Goal: Information Seeking & Learning: Learn about a topic

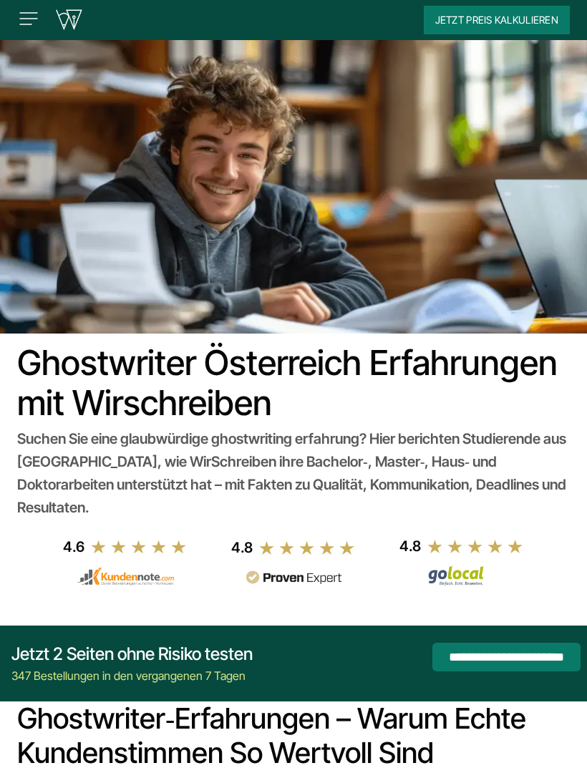
click at [32, 20] on img at bounding box center [28, 18] width 23 height 23
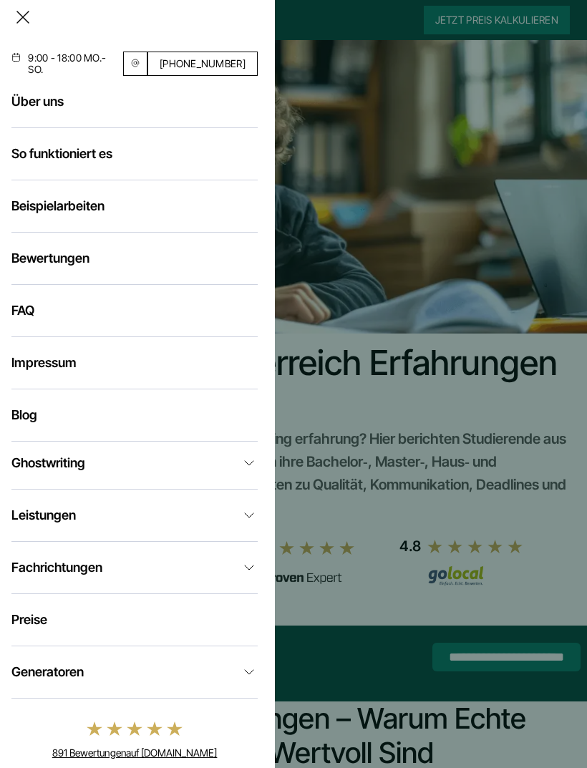
click at [104, 213] on link "Beispielarbeiten" at bounding box center [57, 205] width 93 height 15
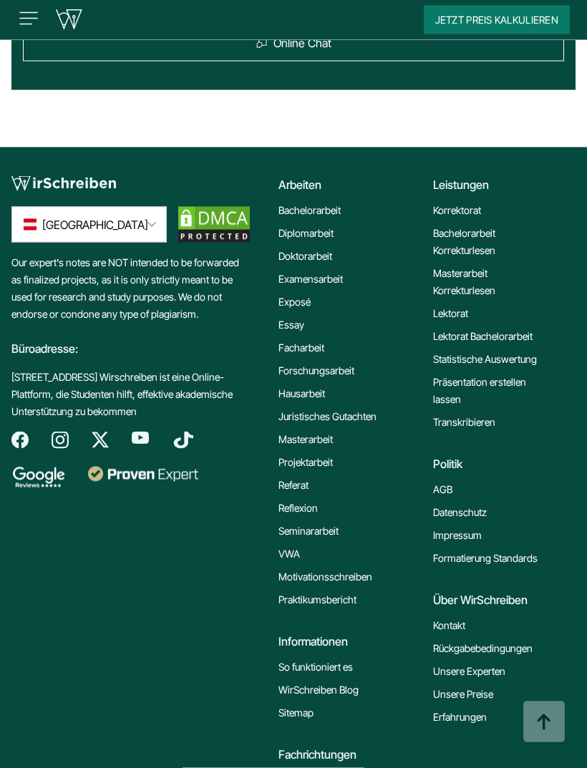
scroll to position [2533, 0]
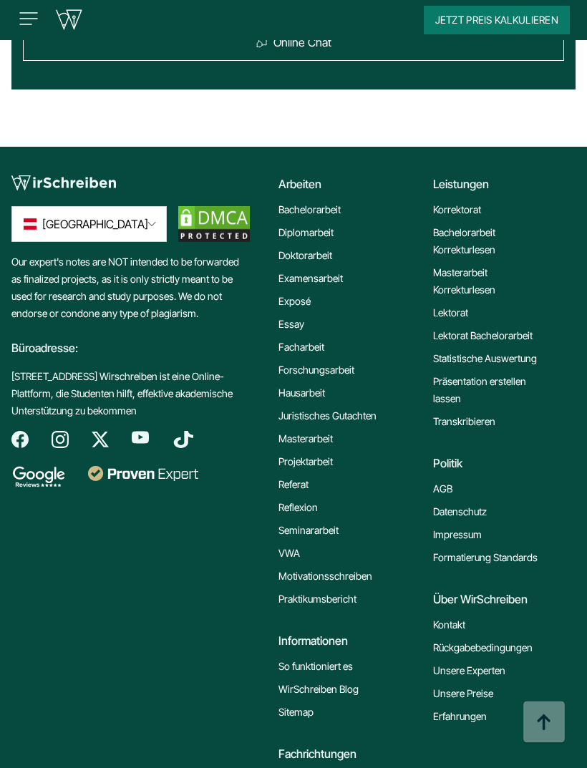
click at [462, 315] on link "Lektorat" at bounding box center [450, 312] width 35 height 17
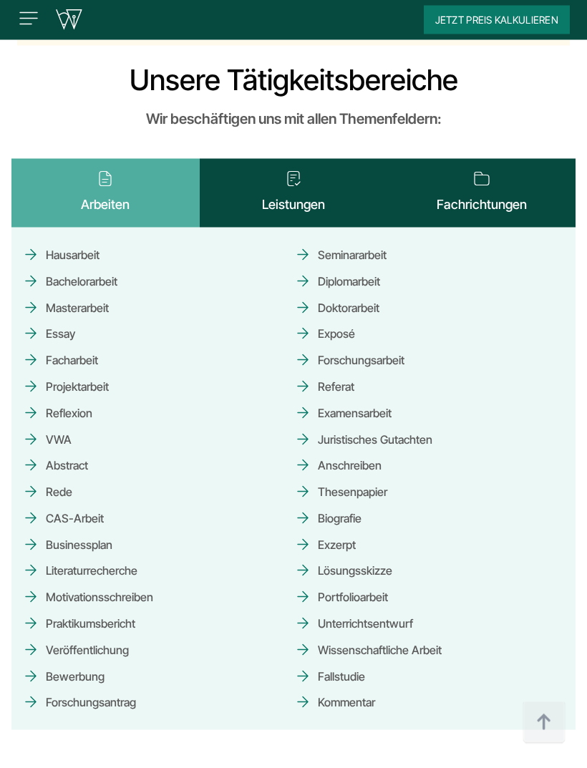
scroll to position [2139, 0]
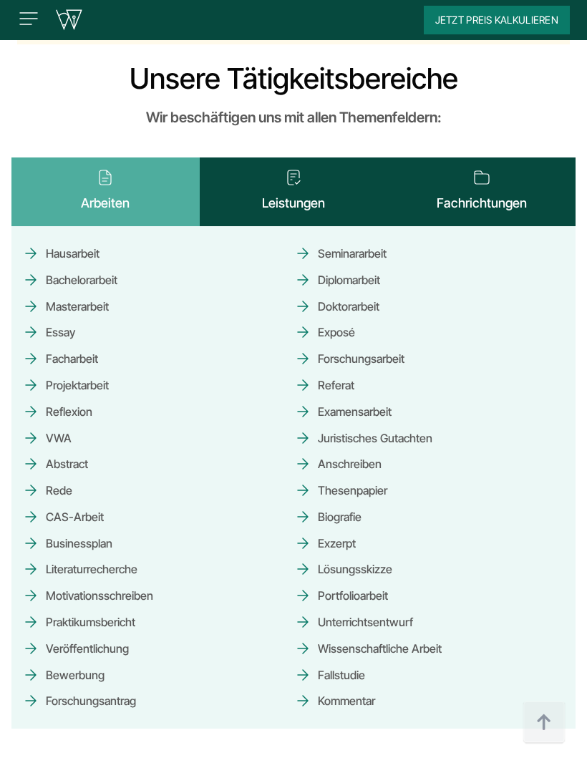
click at [360, 274] on link "Diplomarbeit" at bounding box center [337, 280] width 86 height 25
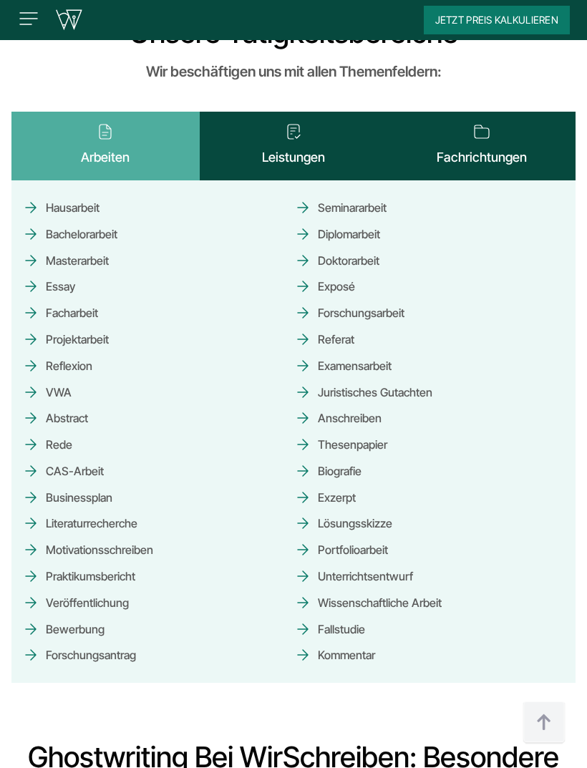
click at [355, 485] on span "Exzerpt" at bounding box center [325, 497] width 62 height 25
click at [348, 485] on span "Exzerpt" at bounding box center [325, 497] width 62 height 25
click at [337, 485] on span "Exzerpt" at bounding box center [325, 497] width 62 height 25
click at [309, 485] on span "Exzerpt" at bounding box center [325, 497] width 62 height 25
click at [355, 485] on span "Exzerpt" at bounding box center [325, 497] width 62 height 25
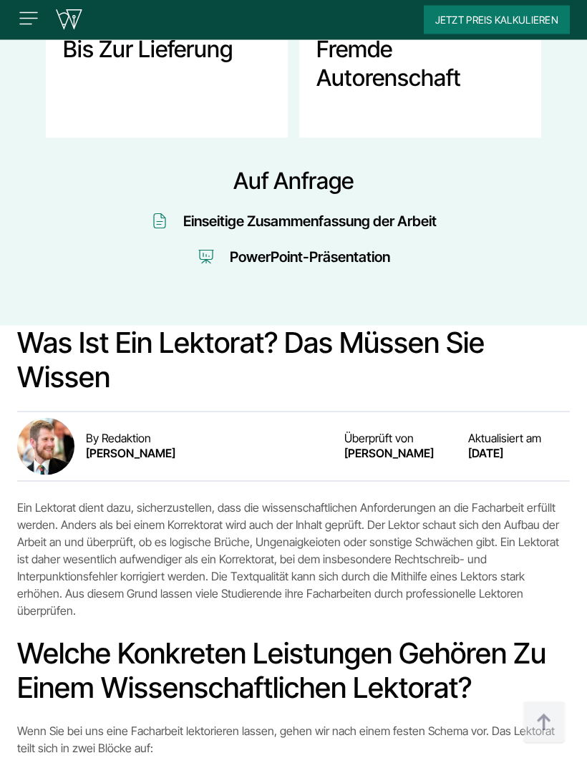
scroll to position [785, 0]
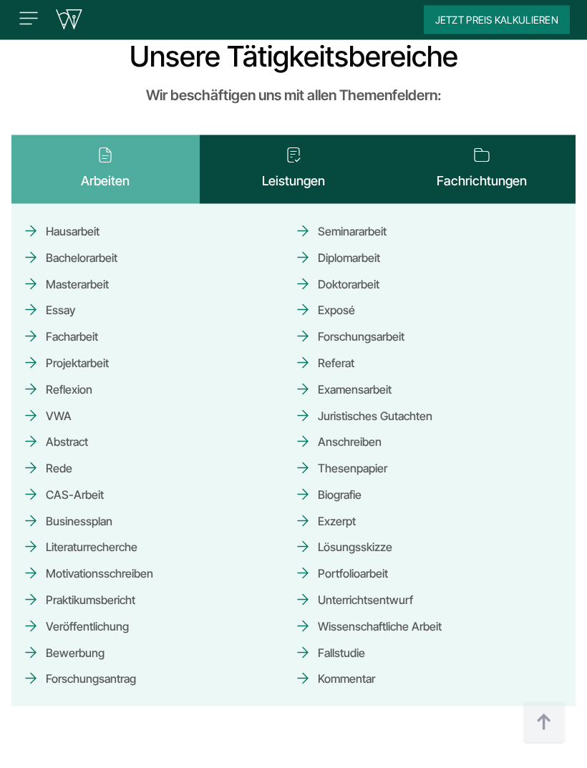
scroll to position [2165, 0]
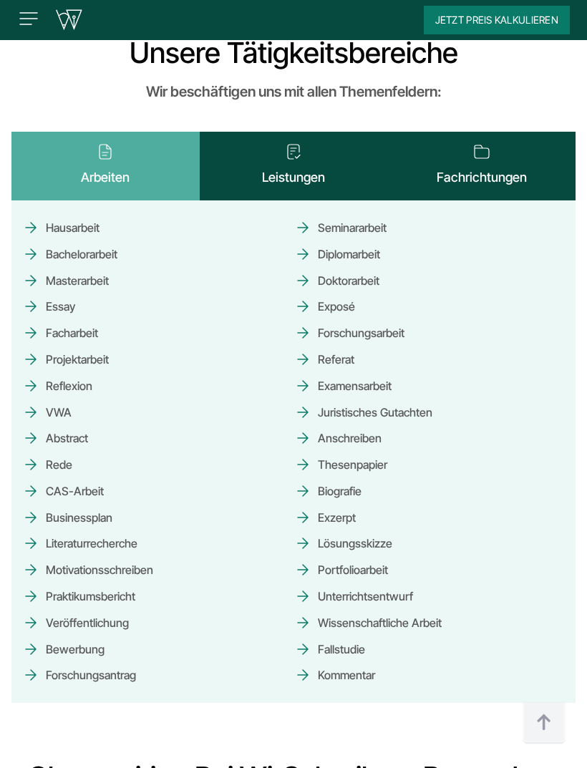
click at [355, 505] on span "Exzerpt" at bounding box center [325, 517] width 62 height 25
click at [341, 505] on span "Exzerpt" at bounding box center [325, 517] width 62 height 25
click at [320, 505] on span "Exzerpt" at bounding box center [325, 517] width 62 height 25
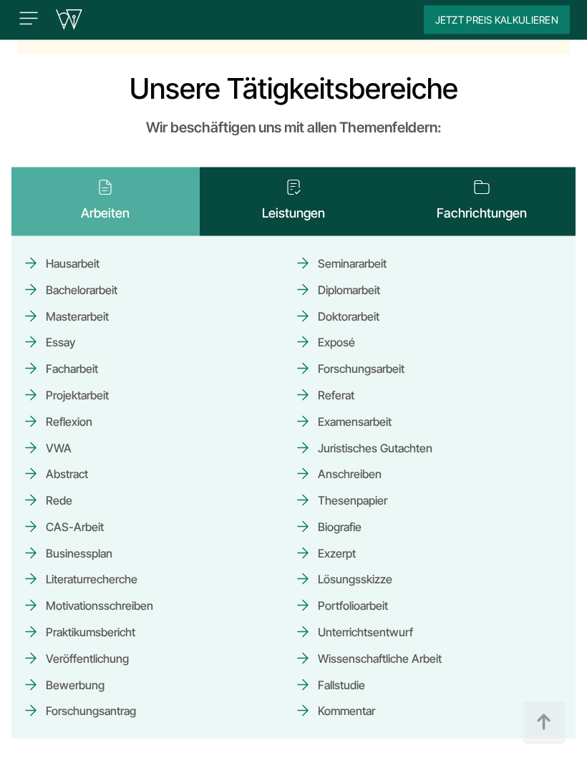
scroll to position [2129, 0]
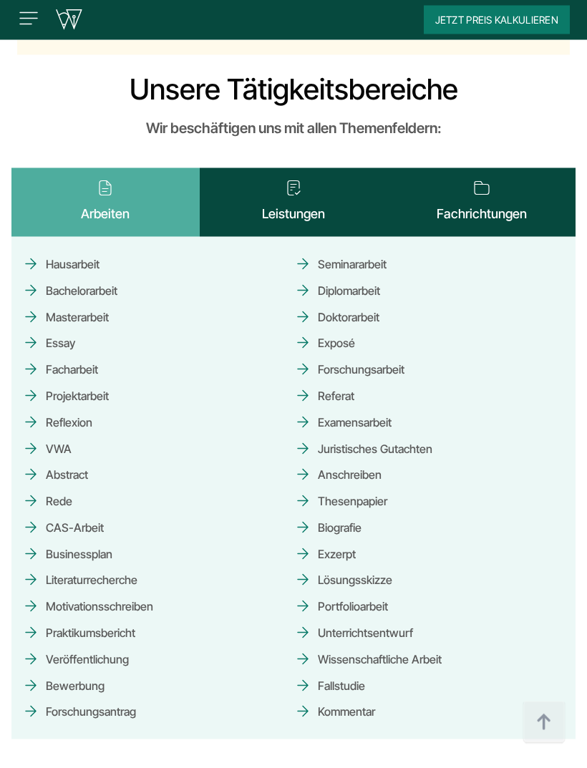
click at [302, 199] on button "Leistungen" at bounding box center [294, 202] width 188 height 69
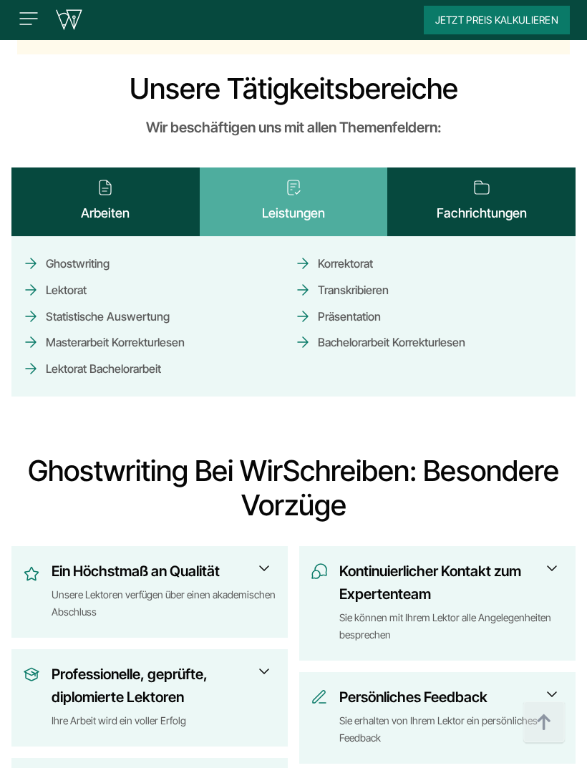
click at [379, 278] on link "Transkribieren" at bounding box center [341, 290] width 95 height 25
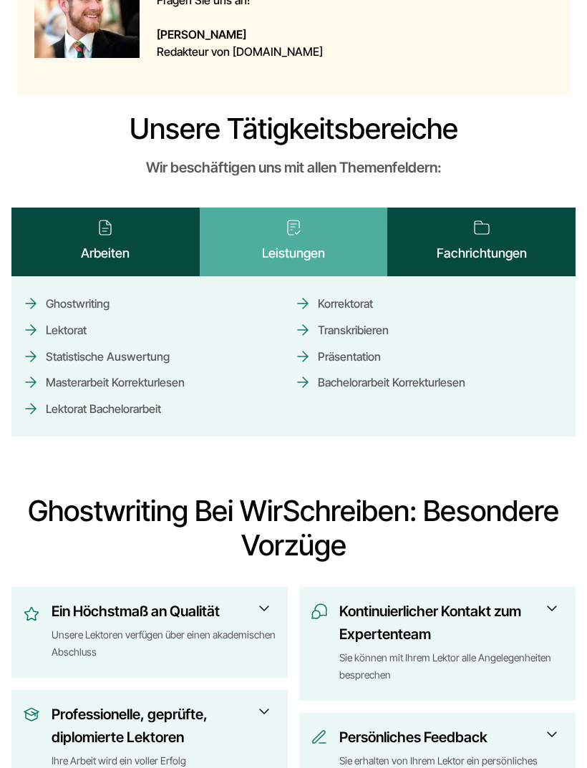
scroll to position [2175, 0]
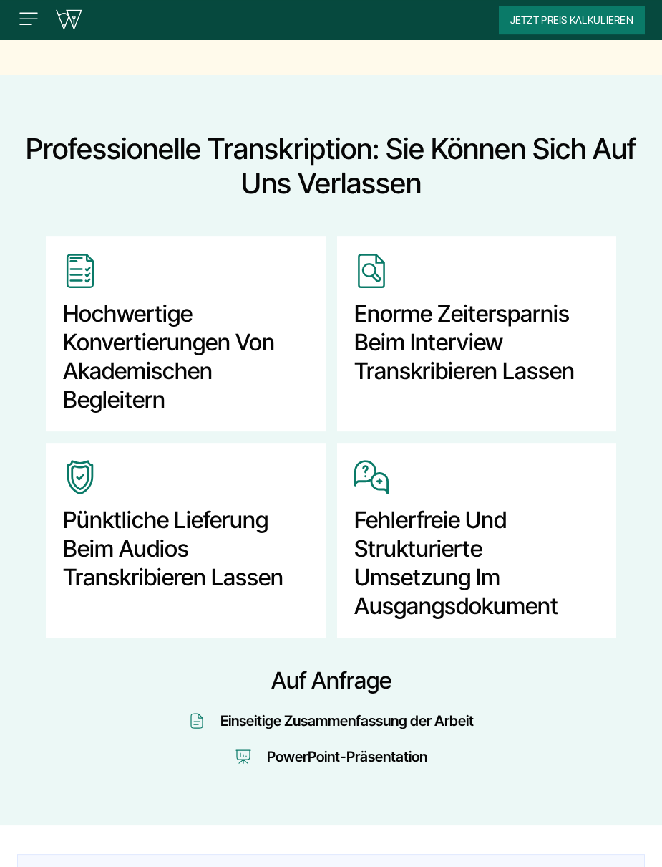
scroll to position [436, 0]
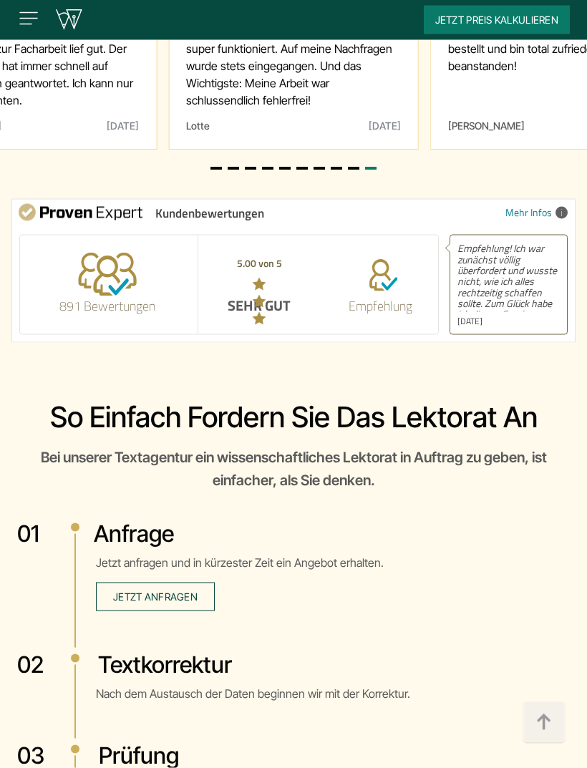
scroll to position [4816, 0]
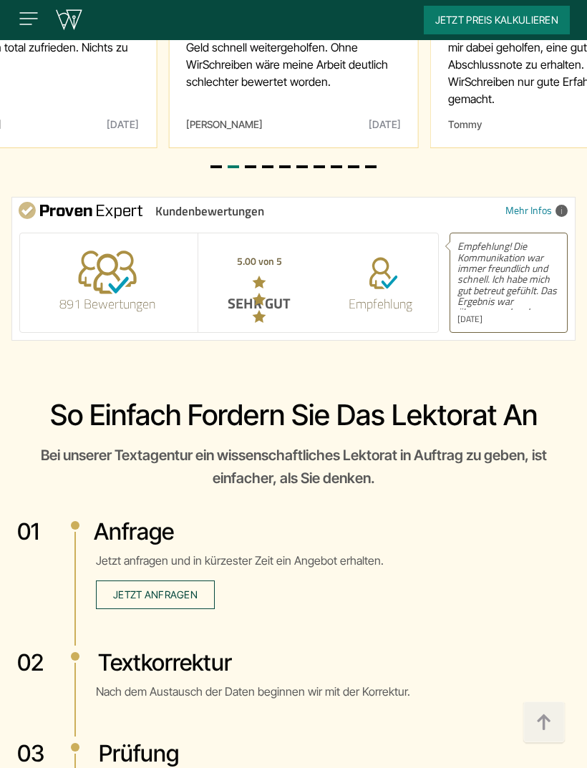
click at [458, 119] on span "Das Lektorat für meine Bachelorarbeit hat mir dabei geholfen, eine gute Abschlu…" at bounding box center [555, 64] width 214 height 109
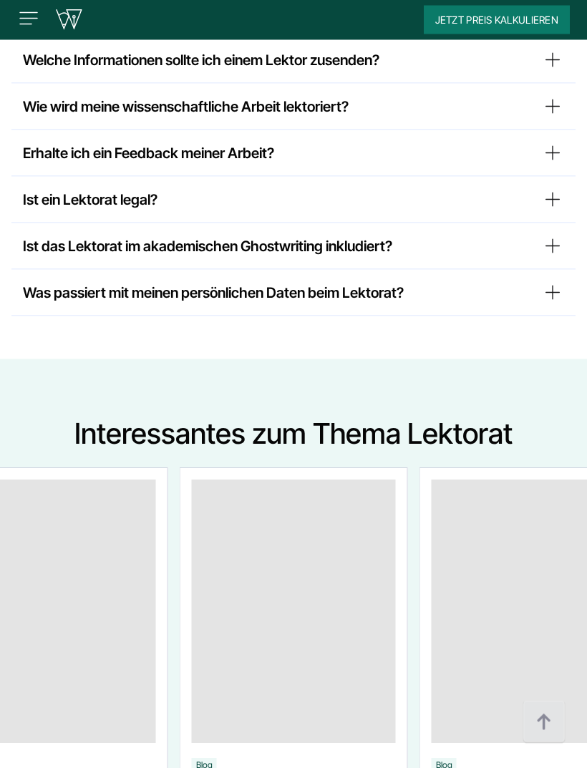
scroll to position [7495, 0]
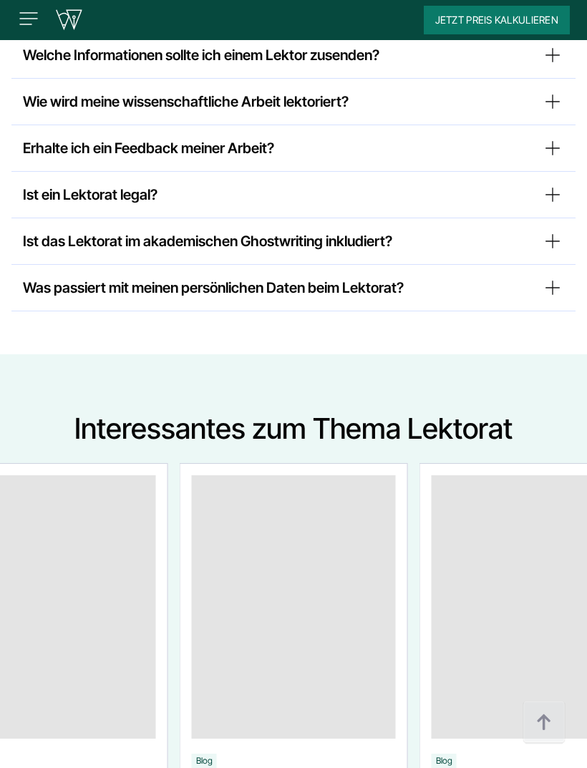
click at [554, 67] on summary "Welche Informationen sollte ich einem Lektor zusenden?" at bounding box center [293, 55] width 541 height 23
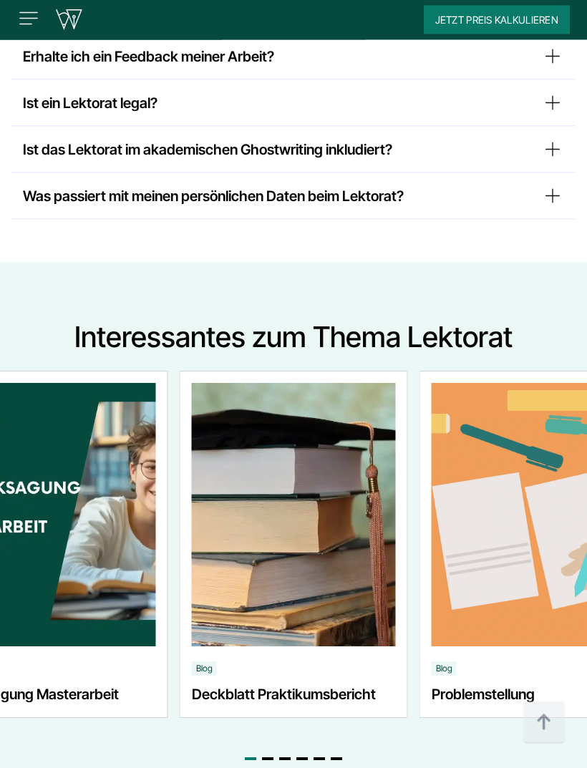
click at [536, 21] on summary "Wie wird meine wissenschaftliche Arbeit lektoriert?" at bounding box center [293, 10] width 541 height 23
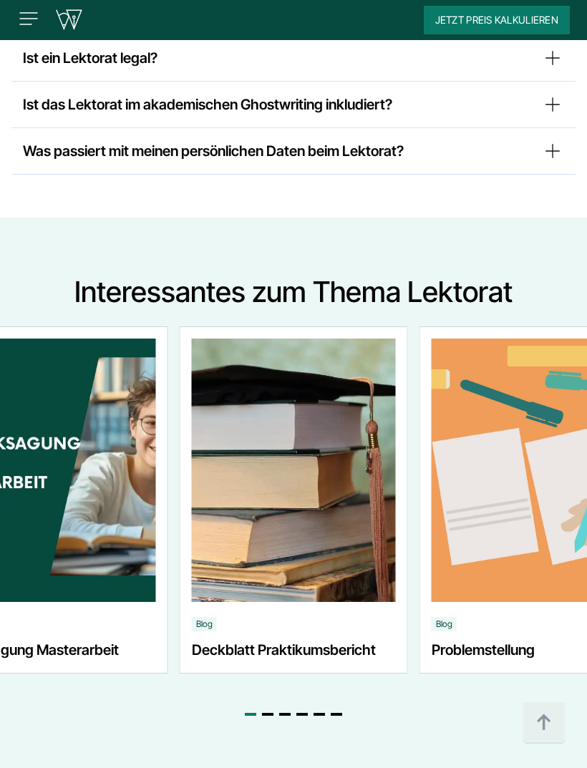
scroll to position [7767, 0]
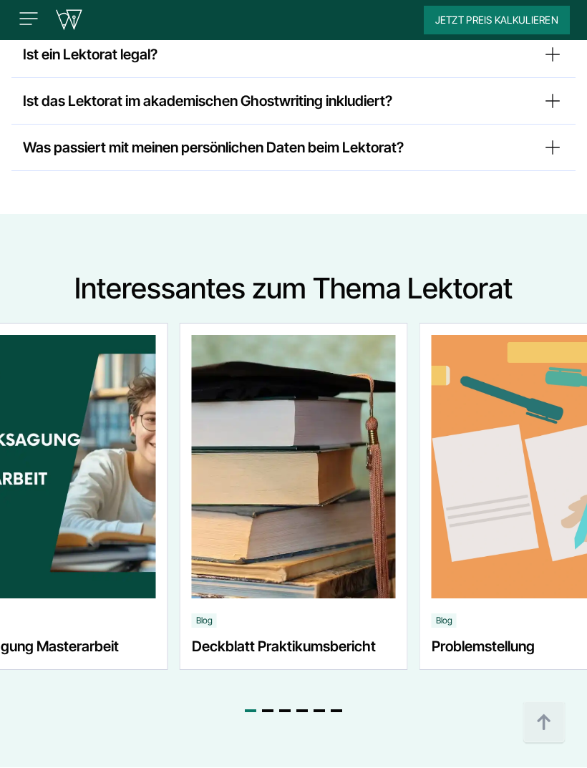
click at [544, 32] on div "Erhalte ich ein Feedback meiner Arbeit? Selbstverständlich erhalten Sie nach de…" at bounding box center [293, 8] width 564 height 47
click at [546, 19] on summary "Erhalte ich ein Feedback meiner Arbeit?" at bounding box center [293, 7] width 541 height 23
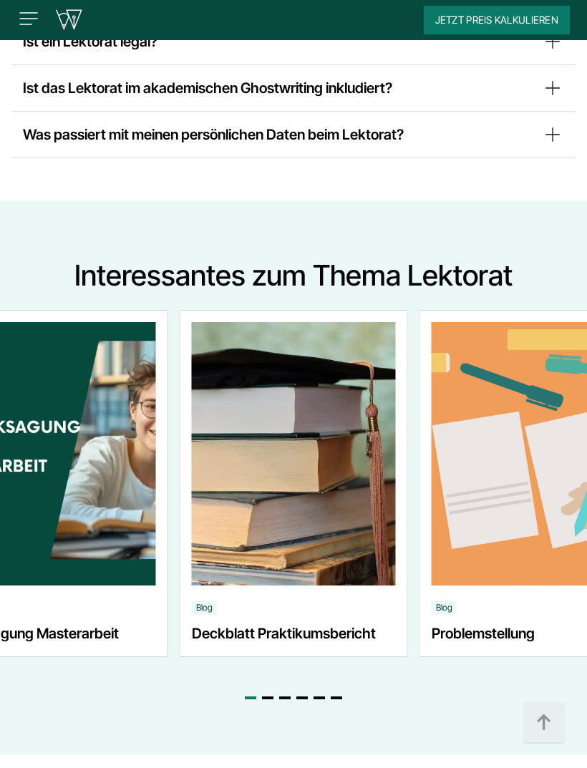
scroll to position [7852, 0]
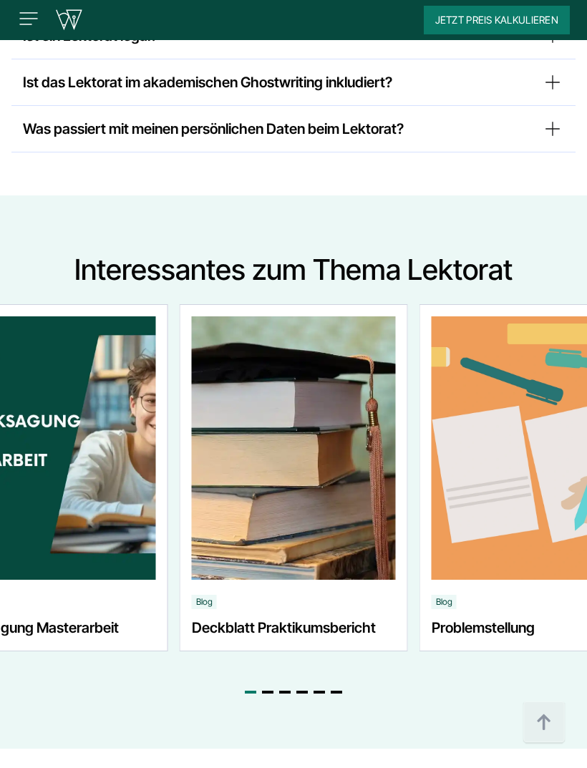
click at [550, 47] on summary "Ist ein Lektorat legal?" at bounding box center [293, 35] width 541 height 23
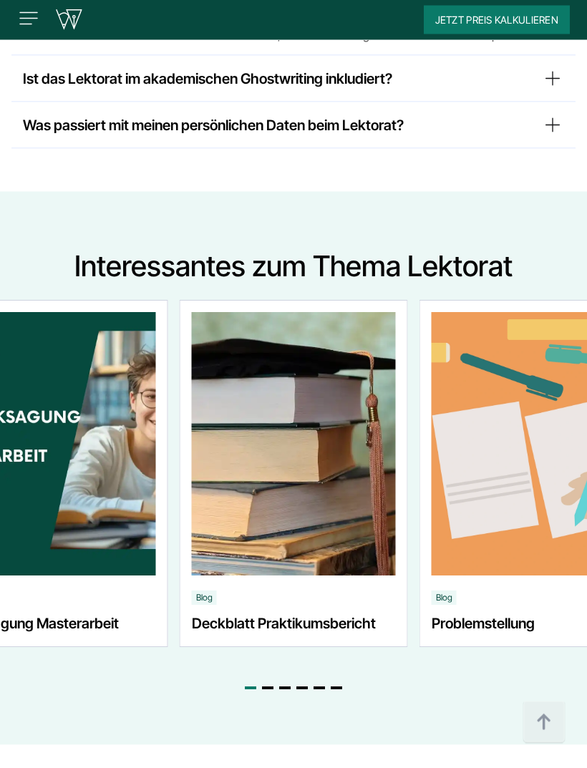
click at [540, 90] on summary "Ist das Lektorat im akademischen Ghostwriting inkludiert?" at bounding box center [293, 78] width 541 height 23
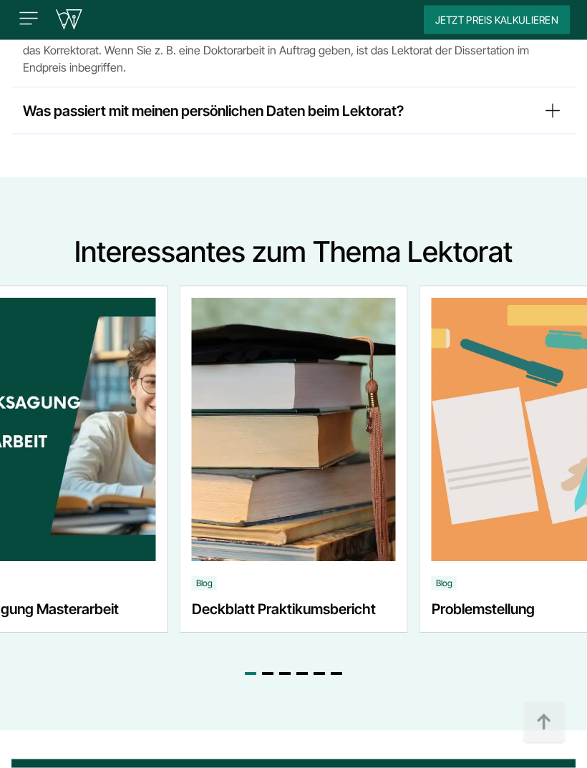
scroll to position [7995, 0]
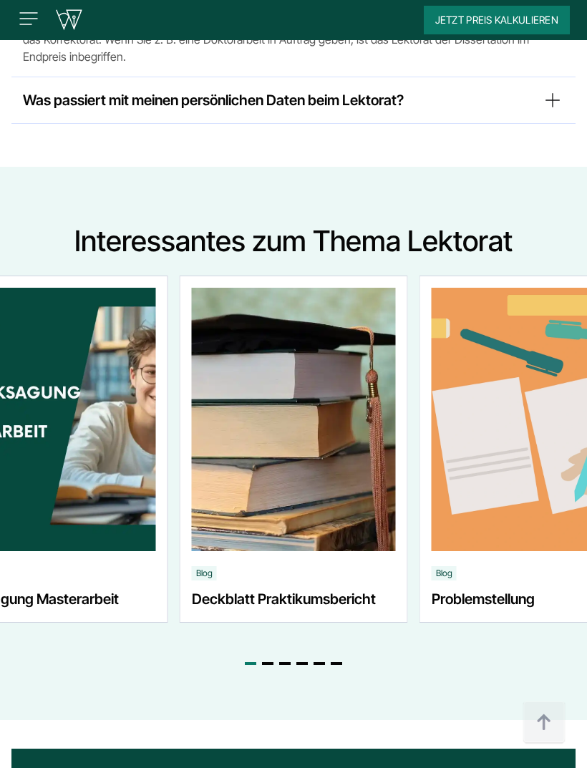
click at [534, 112] on summary "Was passiert mit meinen persönlichen Daten beim Lektorat?" at bounding box center [293, 100] width 541 height 23
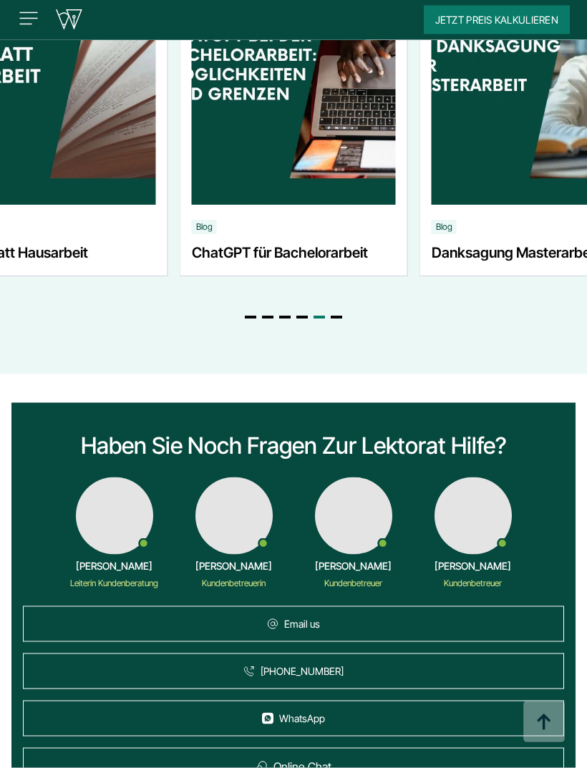
scroll to position [8408, 0]
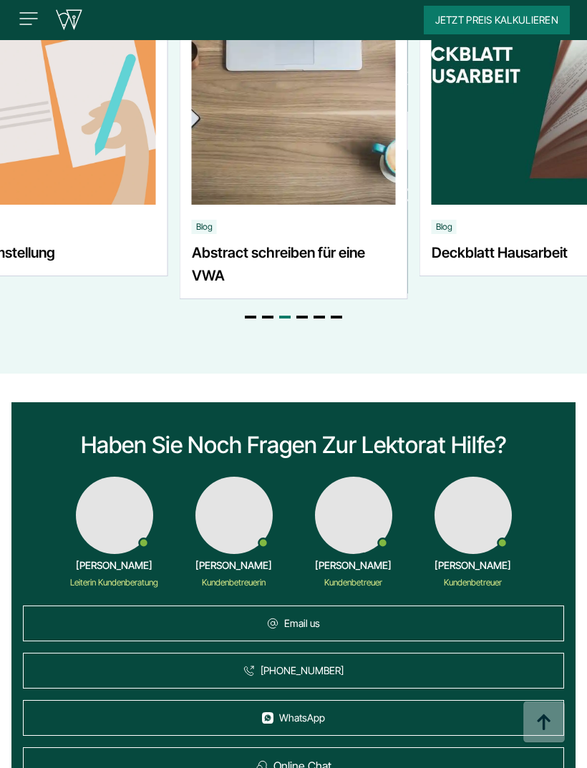
click at [350, 205] on img "3 / 6" at bounding box center [294, 73] width 204 height 264
click at [357, 205] on img "3 / 6" at bounding box center [294, 73] width 204 height 264
click at [308, 287] on link "Abstract schreiben für eine VWA" at bounding box center [294, 264] width 204 height 46
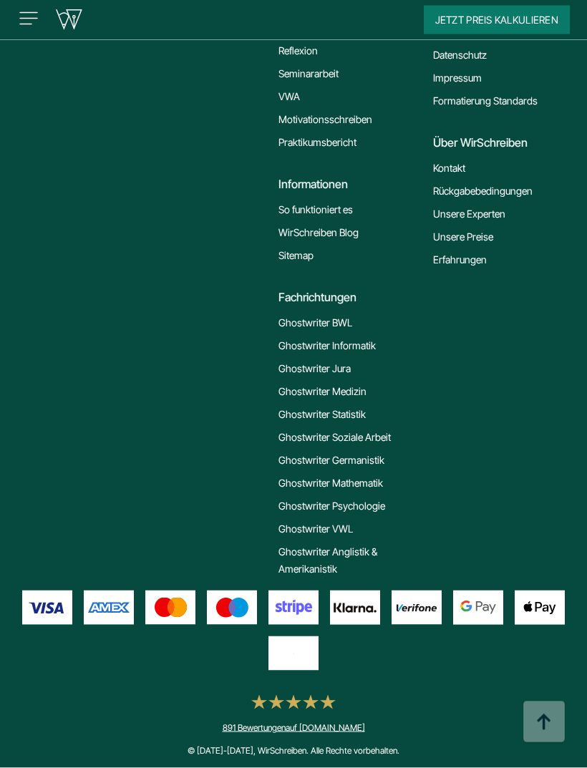
scroll to position [9620, 0]
click at [298, 105] on link "VWA" at bounding box center [289, 96] width 21 height 17
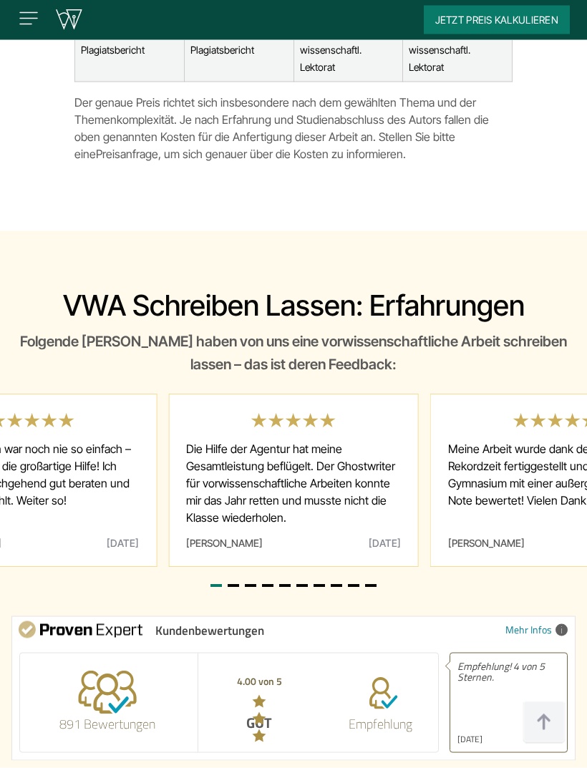
scroll to position [6487, 0]
